Goal: Communication & Community: Participate in discussion

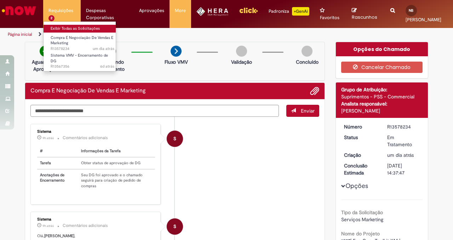
click at [80, 27] on link "Exibir Todas as Solicitações" at bounding box center [83, 29] width 78 height 8
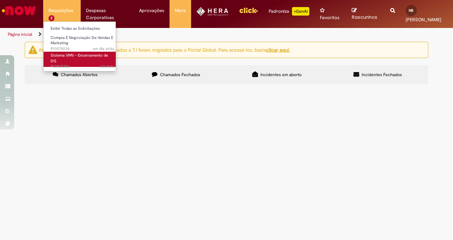
click at [90, 58] on span "Sistema VMV - Encerramento de DG" at bounding box center [79, 58] width 57 height 11
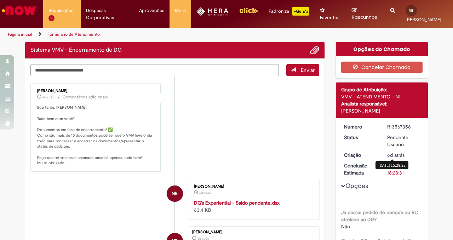
click at [391, 154] on span "6d atrás" at bounding box center [395, 155] width 17 height 6
click at [228, 165] on li "Vitor Jeremias Da Silva 6d atrás 6 dias atrás Comentários adicionais Boa tarde,…" at bounding box center [174, 127] width 289 height 88
click at [207, 68] on textarea "Digite sua mensagem aqui..." at bounding box center [154, 70] width 248 height 12
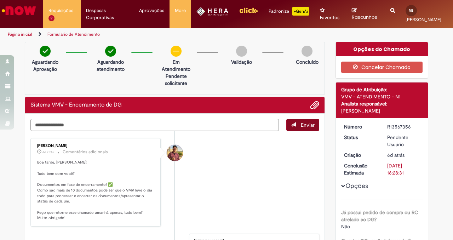
type textarea "**********"
click at [303, 129] on button "Enviar" at bounding box center [302, 125] width 33 height 12
